Goal: Information Seeking & Learning: Check status

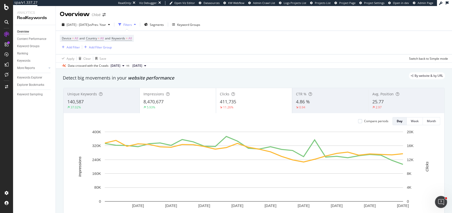
click at [146, 65] on icon at bounding box center [145, 65] width 2 height 3
click at [186, 63] on div "Data crossed with the Crawls [DATE] vs [DATE]" at bounding box center [254, 66] width 396 height 6
click at [126, 64] on button "[DATE]" at bounding box center [118, 66] width 18 height 6
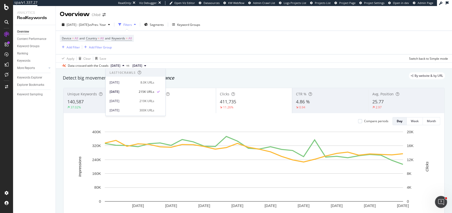
click at [189, 61] on div "Apply Clear Save Switch back to Simple mode" at bounding box center [254, 58] width 396 height 8
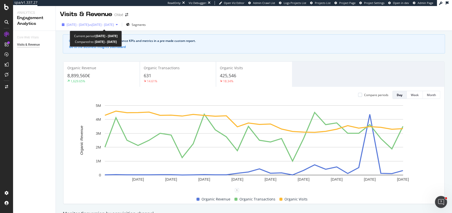
click at [70, 22] on div "2025 Aug. 16th - Sep. 12th vs 2025 Jul. 19th - Aug. 15th" at bounding box center [90, 25] width 60 height 8
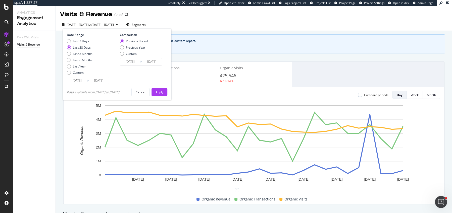
click at [75, 80] on input "2025/08/16" at bounding box center [77, 80] width 20 height 7
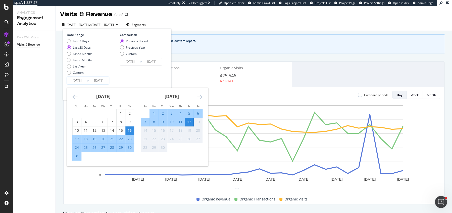
click at [76, 97] on icon "Move backward to switch to the previous month." at bounding box center [74, 97] width 5 height 6
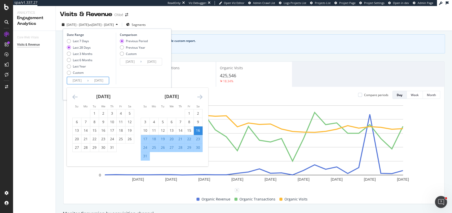
click at [76, 97] on icon "Move backward to switch to the previous month." at bounding box center [74, 97] width 5 height 6
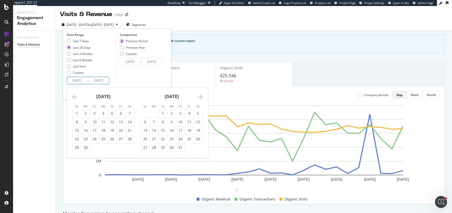
click at [76, 97] on icon "Move backward to switch to the previous month." at bounding box center [74, 97] width 5 height 6
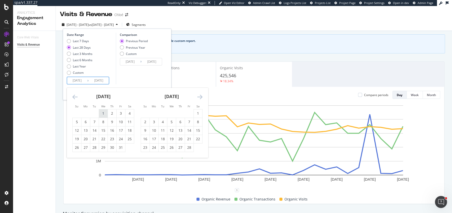
click at [100, 111] on div "1" at bounding box center [103, 113] width 9 height 5
type input "2025/01/01"
type input "2024/04/20"
type input "2024/12/31"
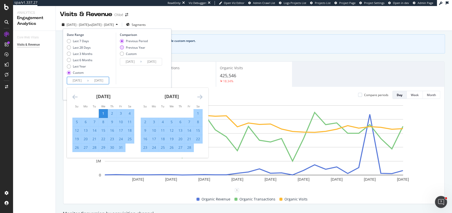
click at [134, 48] on div "Previous Year" at bounding box center [135, 48] width 19 height 4
type input "2024/01/03"
type input "2024/09/13"
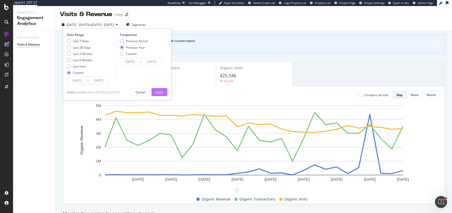
click at [163, 92] on div "Apply" at bounding box center [160, 92] width 8 height 4
